Goal: Task Accomplishment & Management: Complete application form

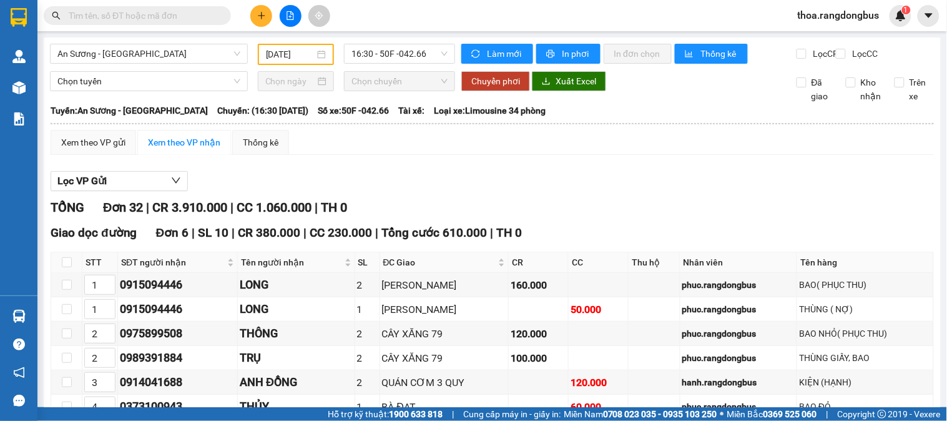
click at [257, 17] on icon "plus" at bounding box center [261, 15] width 9 height 9
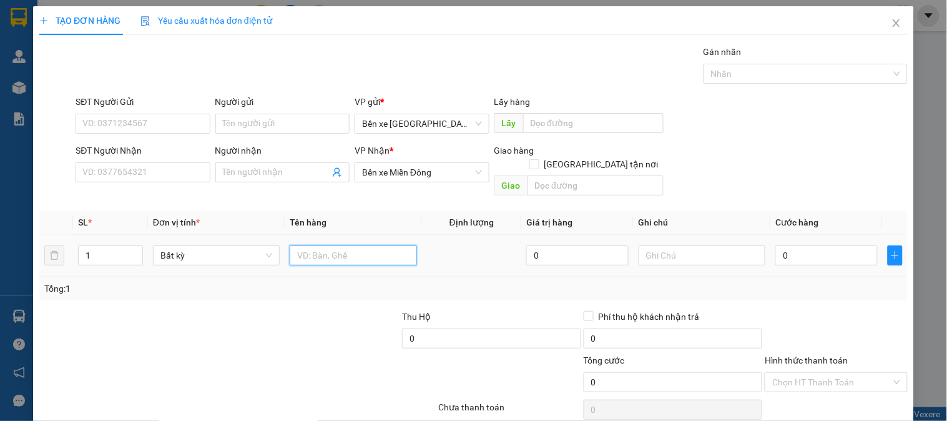
click at [346, 245] on input "text" at bounding box center [353, 255] width 127 height 20
type input "1 BAO ( 2OK [PERSON_NAME] )"
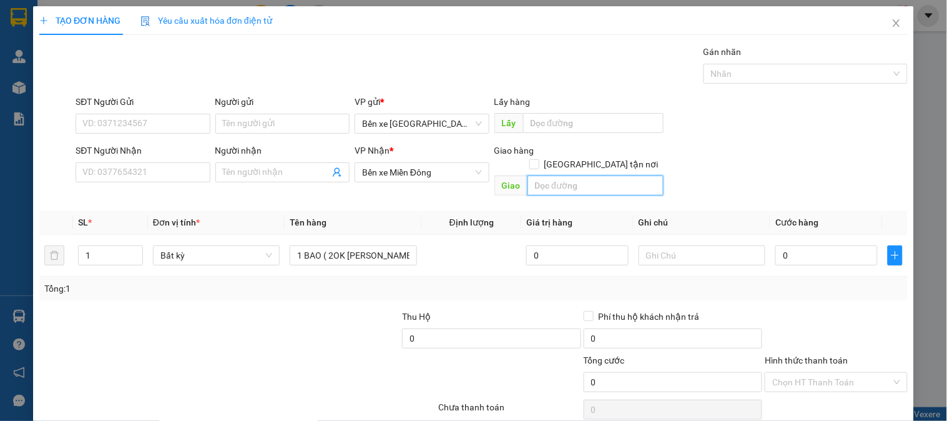
click at [577, 175] on input "text" at bounding box center [595, 185] width 136 height 20
type input "THÀNH CÔNG"
click at [538, 159] on input "[GEOGRAPHIC_DATA] tận nơi" at bounding box center [533, 163] width 9 height 9
checkbox input "true"
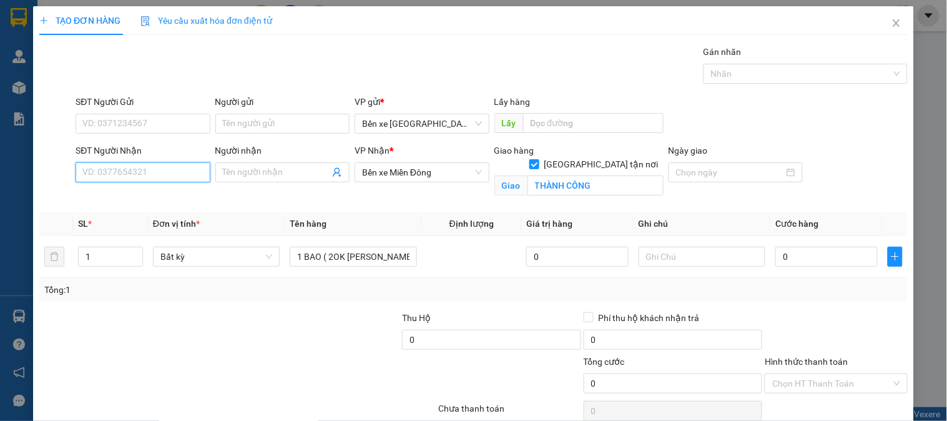
click at [109, 175] on input "SĐT Người Nhận" at bounding box center [143, 172] width 134 height 20
click at [142, 193] on div "0932777513 - QUỐC" at bounding box center [141, 197] width 118 height 14
type input "0932777513"
type input "QUỐC"
type input "THÀNH CÔNG"
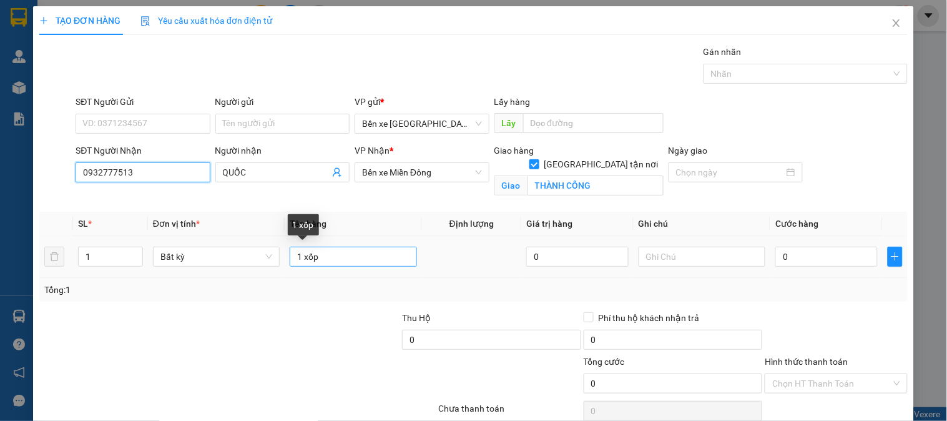
type input "0932777513"
drag, startPoint x: 361, startPoint y: 263, endPoint x: 222, endPoint y: 271, distance: 138.8
click at [225, 273] on tr "1 Bất kỳ 1 xốp 0 0" at bounding box center [473, 257] width 868 height 42
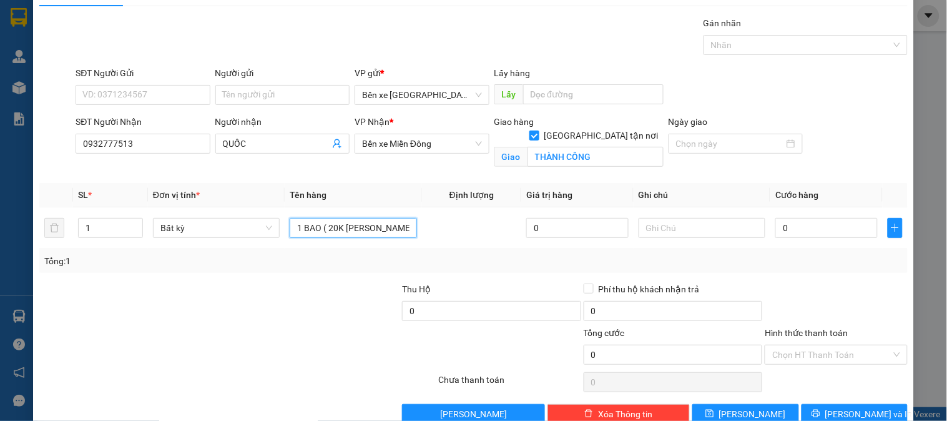
scroll to position [56, 0]
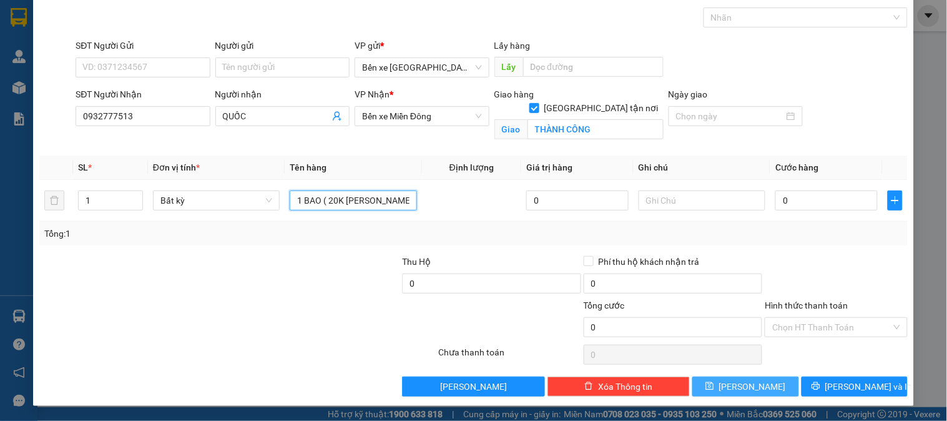
type input "1 BAO ( 20K [PERSON_NAME] )"
click at [714, 388] on icon "save" at bounding box center [709, 385] width 9 height 9
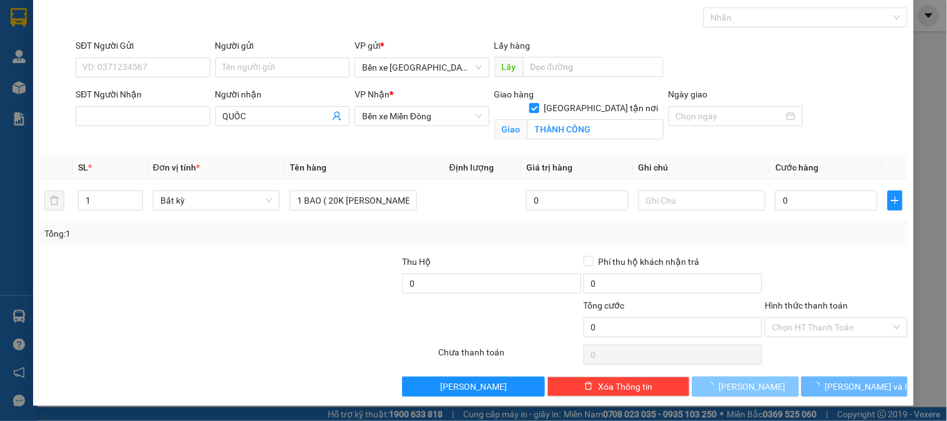
checkbox input "false"
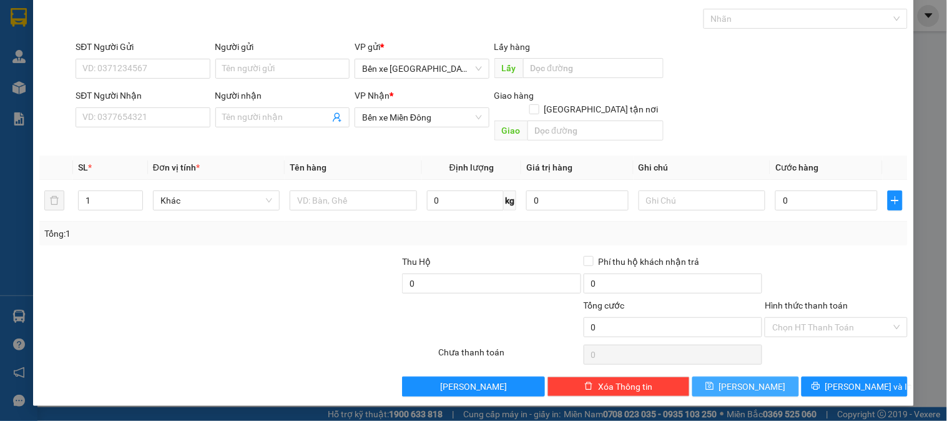
scroll to position [41, 0]
